Goal: Task Accomplishment & Management: Manage account settings

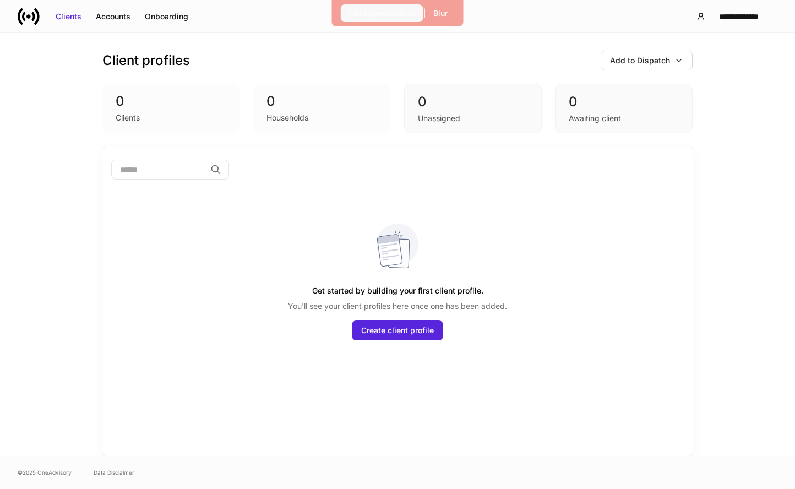
click at [357, 17] on div "Exit Impersonation" at bounding box center [382, 13] width 68 height 11
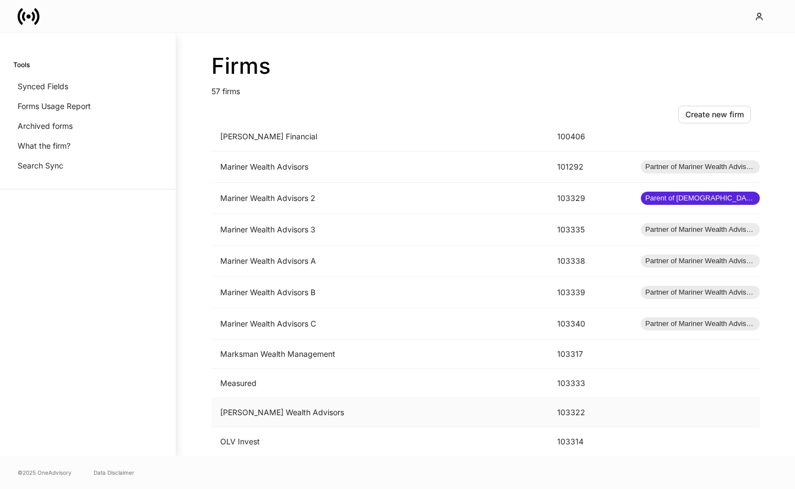
scroll to position [935, 0]
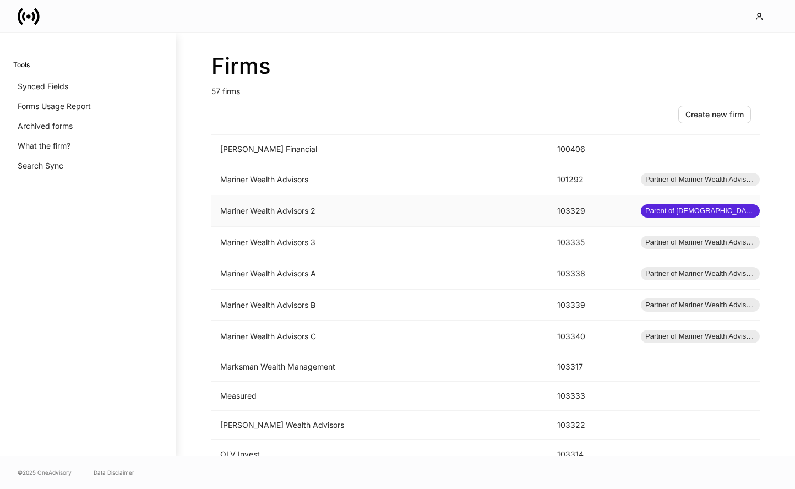
click at [480, 208] on td "Mariner Wealth Advisors 2" at bounding box center [379, 210] width 337 height 31
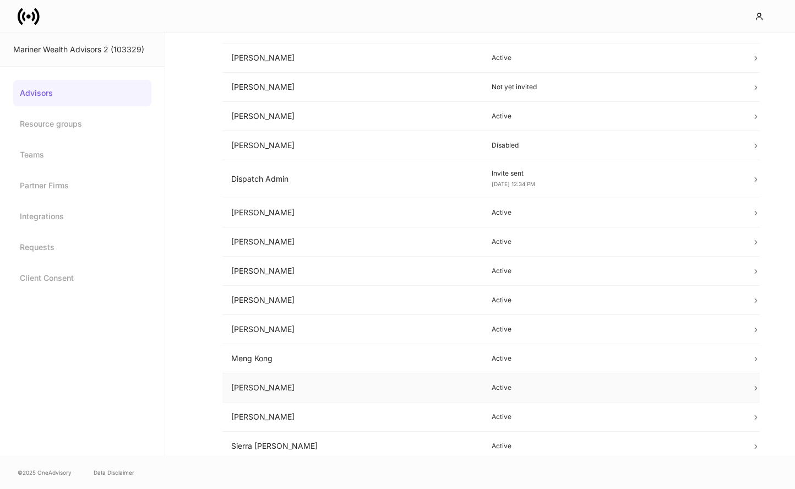
scroll to position [128, 0]
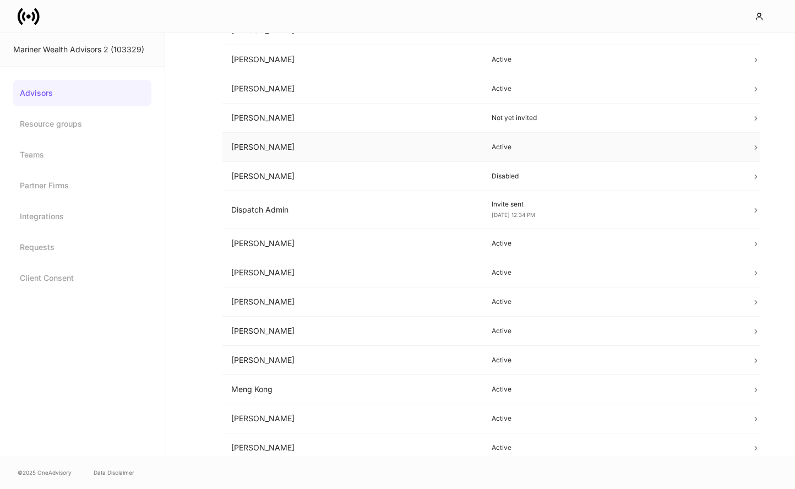
click at [403, 153] on td "[PERSON_NAME]" at bounding box center [352, 147] width 260 height 29
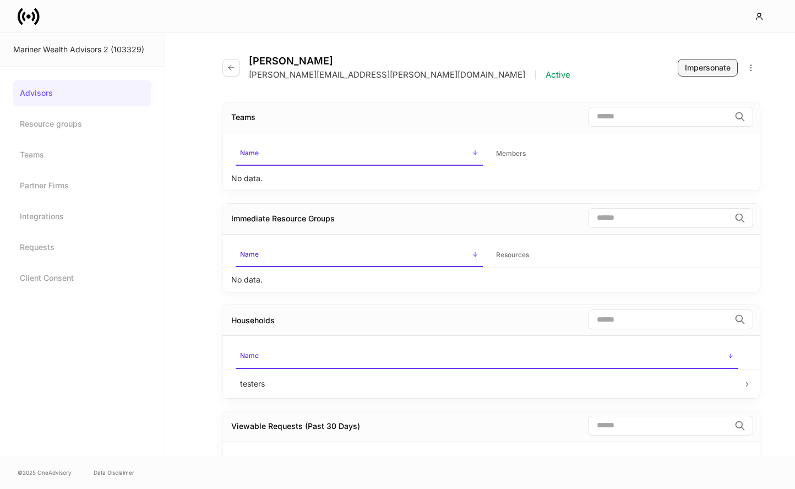
click at [703, 67] on div "Impersonate" at bounding box center [708, 67] width 46 height 11
